Goal: Find specific page/section: Find specific page/section

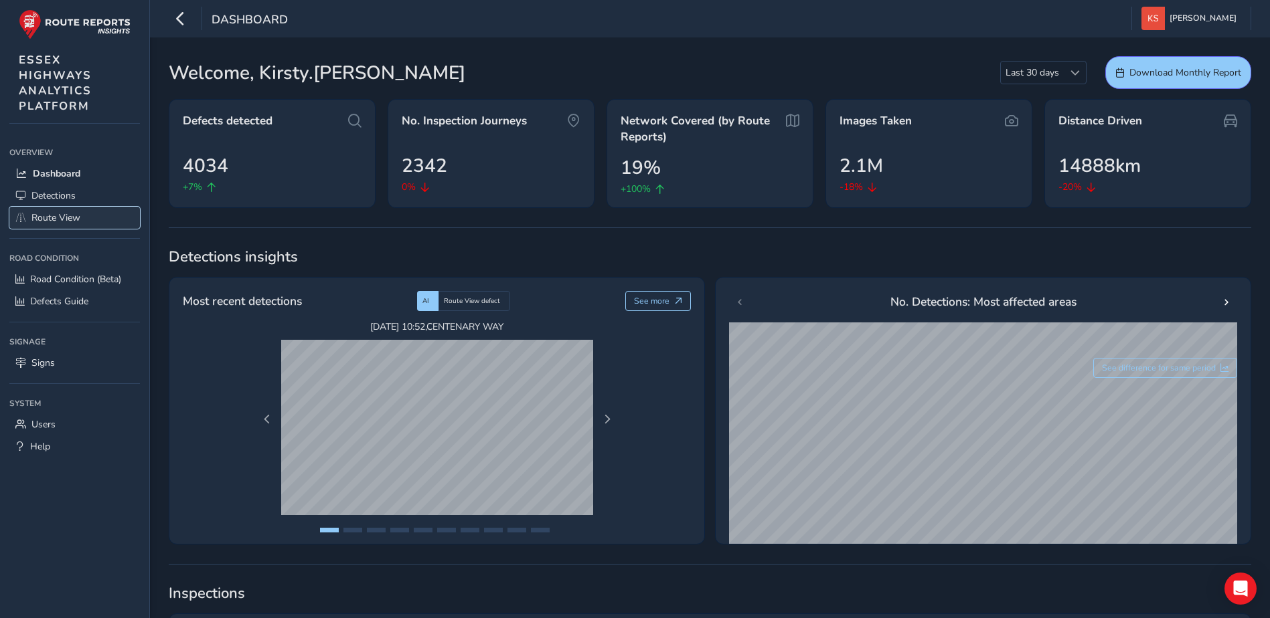
click at [56, 219] on span "Route View" at bounding box center [55, 218] width 49 height 13
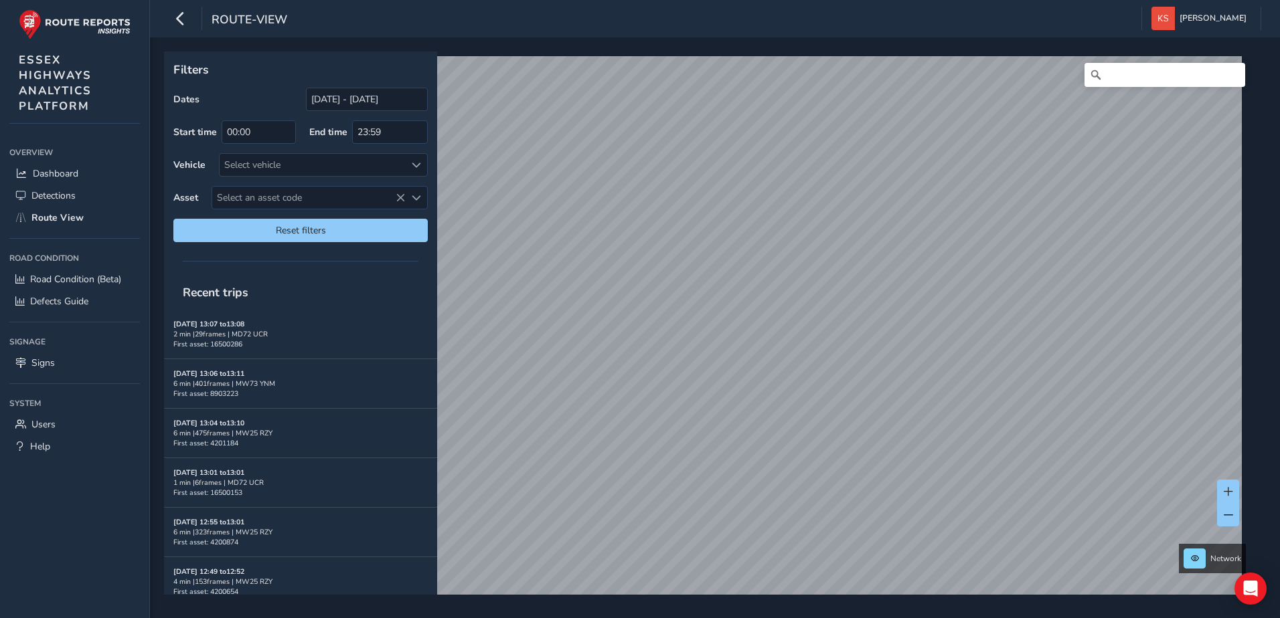
click at [839, 596] on div "Filters Dates [DATE] - [DATE] Start time 00:00 End time 23:59 Vehicle Select ve…" at bounding box center [715, 327] width 1130 height 581
